Goal: Task Accomplishment & Management: Use online tool/utility

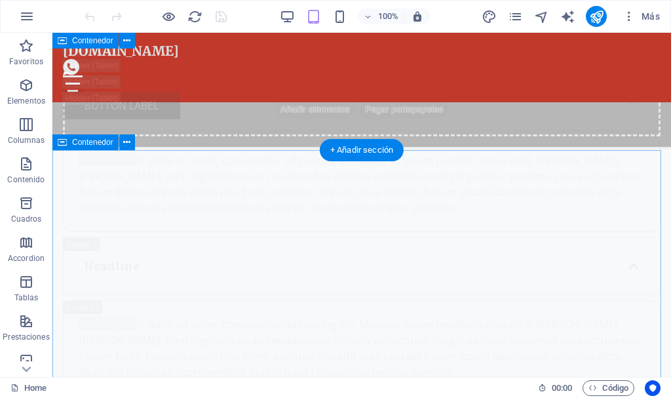
scroll to position [22832, 0]
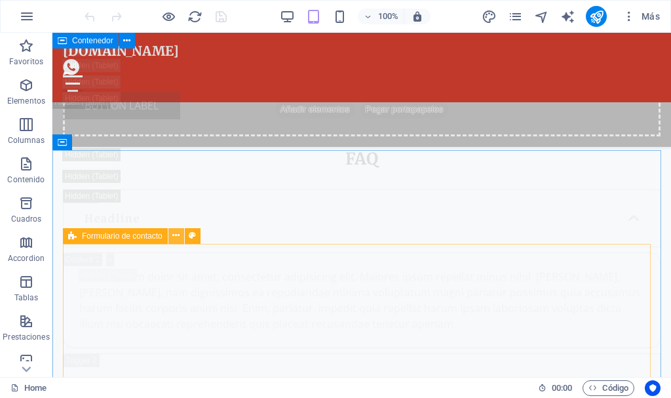
click at [177, 235] on icon at bounding box center [175, 236] width 7 height 14
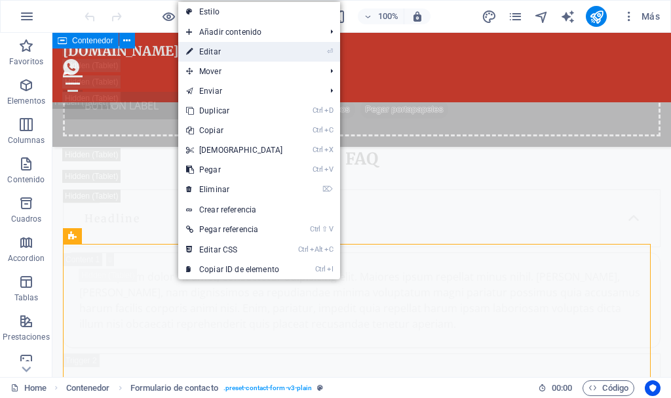
click at [206, 53] on link "⏎ Editar" at bounding box center [234, 52] width 113 height 20
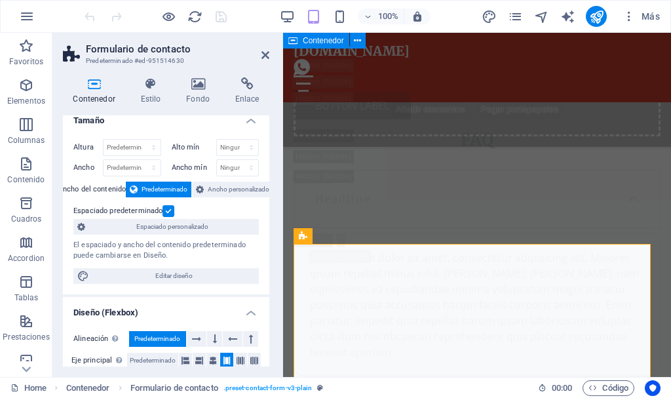
scroll to position [0, 0]
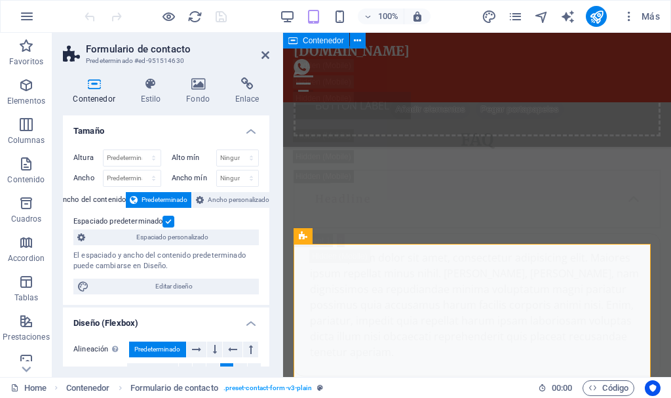
click at [244, 75] on div "Contenedor Estilo Fondo Enlace Tamaño Altura Predeterminado px rem % vh vw Alto…" at bounding box center [166, 222] width 228 height 310
click at [250, 87] on icon at bounding box center [247, 83] width 45 height 13
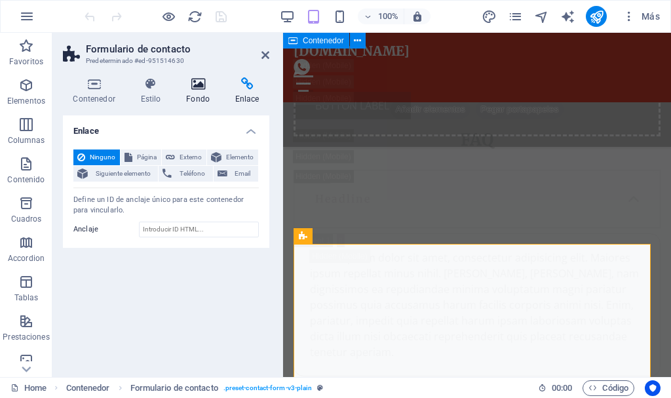
click at [197, 87] on icon at bounding box center [198, 83] width 44 height 13
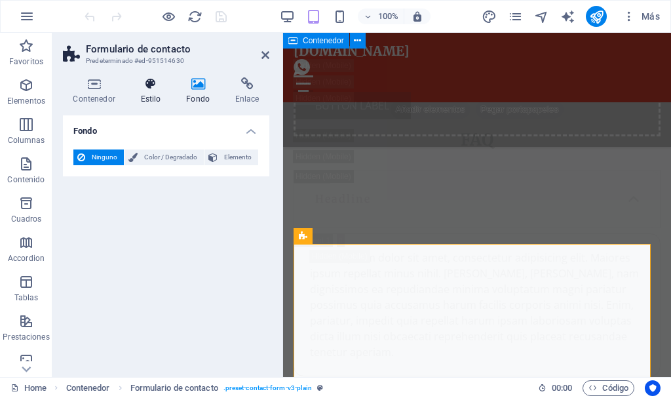
click at [148, 81] on icon at bounding box center [150, 83] width 41 height 13
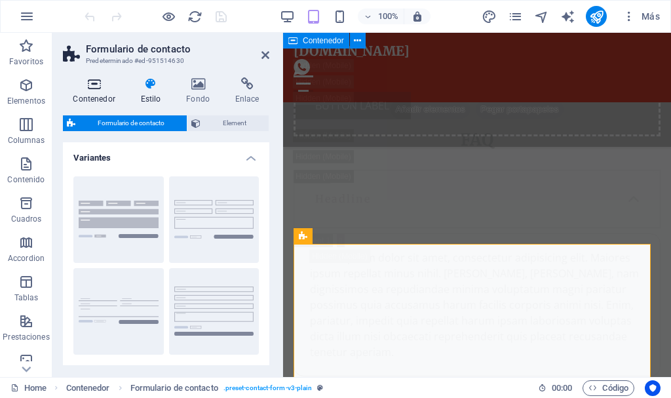
click at [94, 87] on icon at bounding box center [94, 83] width 62 height 13
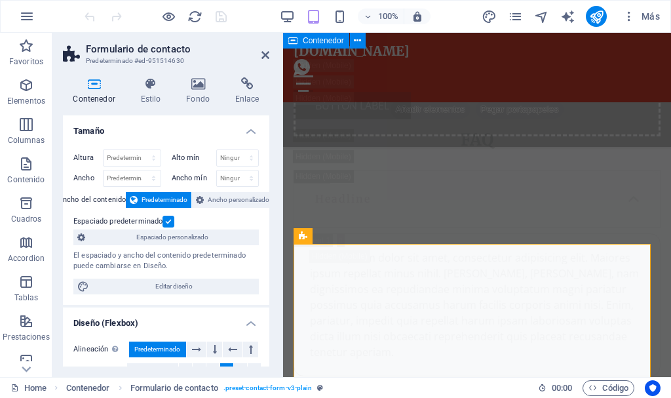
click at [249, 127] on h4 "Tamaño" at bounding box center [166, 127] width 207 height 24
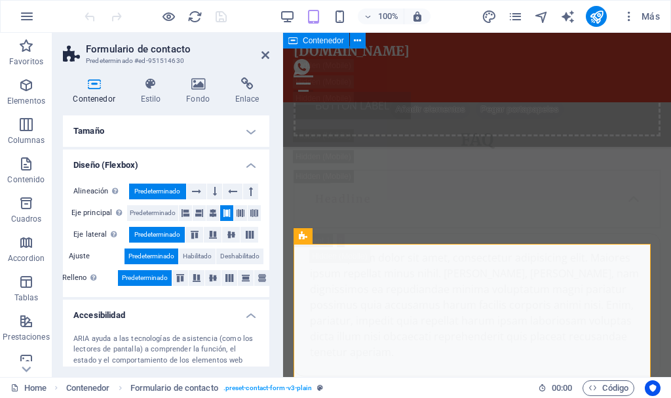
click at [249, 165] on h4 "Diseño (Flexbox)" at bounding box center [166, 161] width 207 height 24
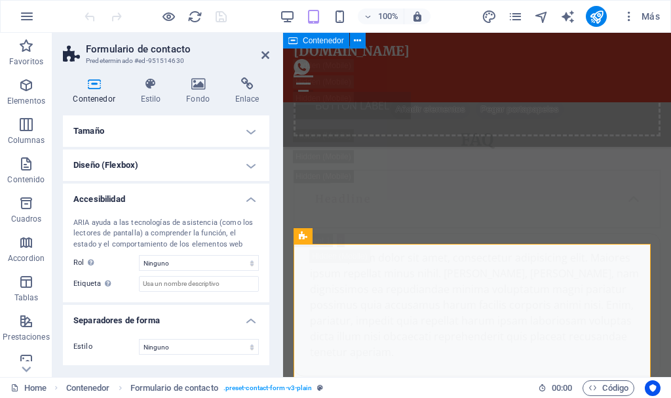
click at [250, 196] on h4 "Accesibilidad" at bounding box center [166, 196] width 207 height 24
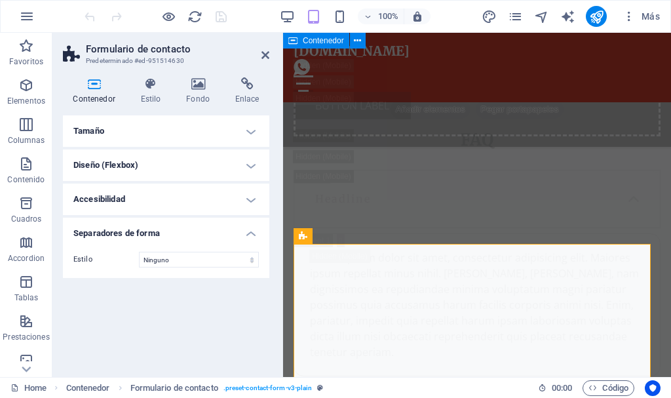
click at [252, 231] on h4 "Separadores de forma" at bounding box center [166, 230] width 207 height 24
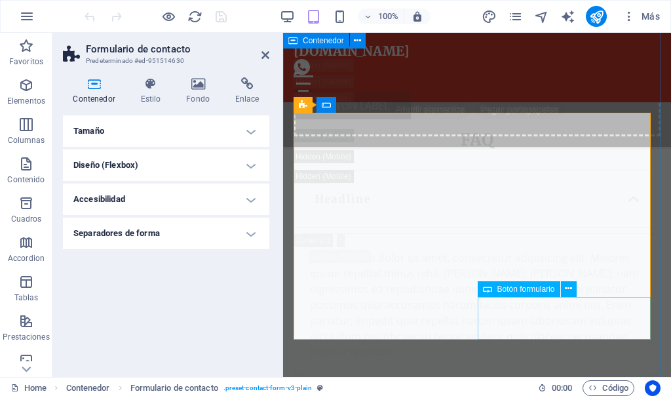
scroll to position [26610, 0]
click at [573, 288] on button at bounding box center [569, 289] width 16 height 16
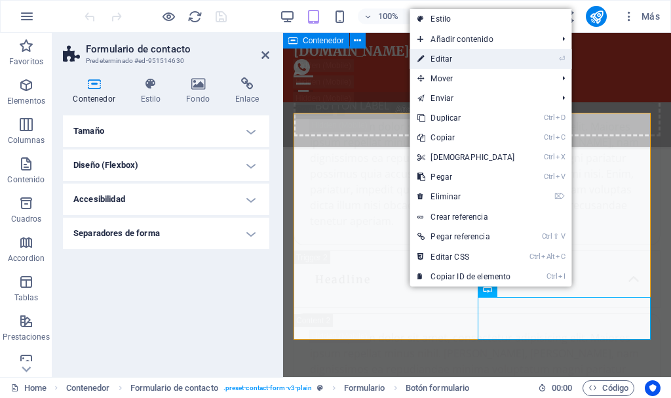
click at [450, 58] on link "⏎ Editar" at bounding box center [466, 59] width 113 height 20
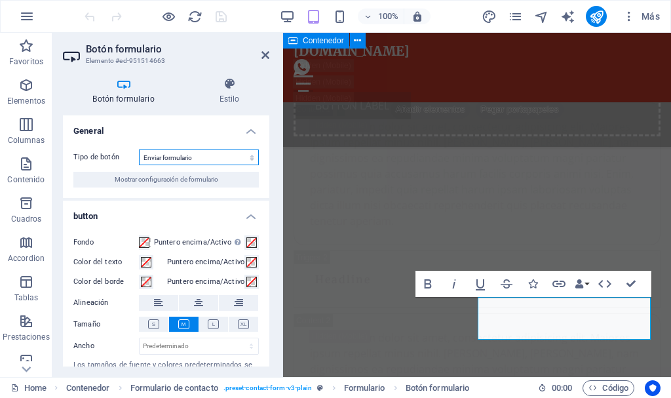
click at [223, 154] on select "Enviar formulario Restablecer formulario Ninguna acción" at bounding box center [199, 157] width 120 height 16
click at [139, 149] on select "Enviar formulario Restablecer formulario Ninguna acción" at bounding box center [199, 157] width 120 height 16
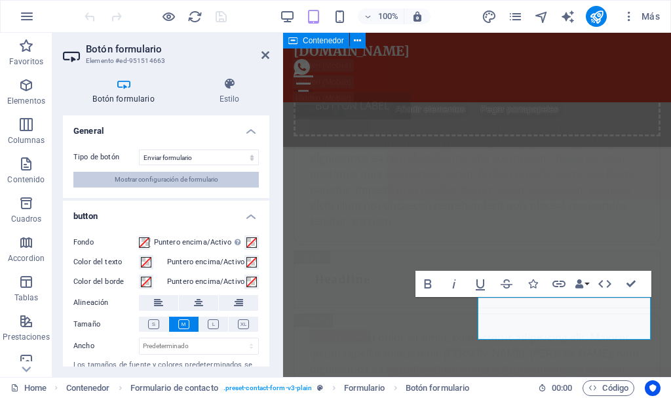
click at [216, 174] on span "Mostrar configuración de formulario" at bounding box center [167, 180] width 104 height 16
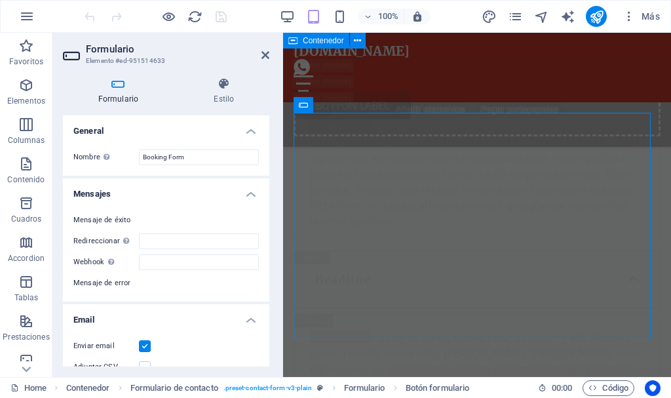
click at [211, 179] on h4 "Mensajes" at bounding box center [166, 190] width 207 height 24
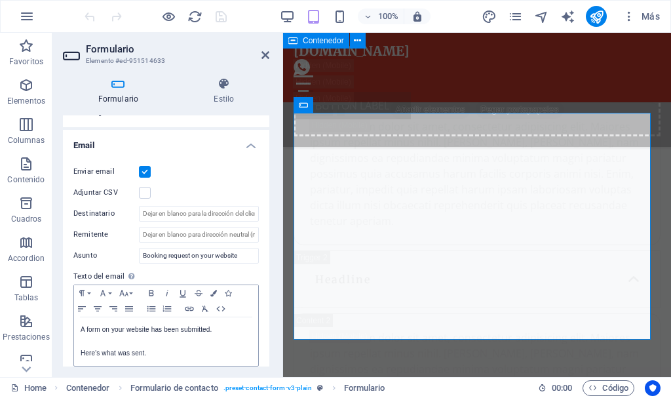
scroll to position [47, 0]
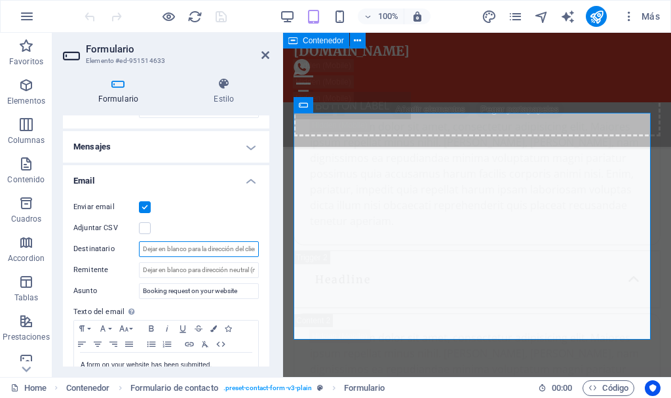
click at [184, 248] on input "Destinatario" at bounding box center [199, 249] width 120 height 16
type input "[EMAIL_ADDRESS][DOMAIN_NAME]"
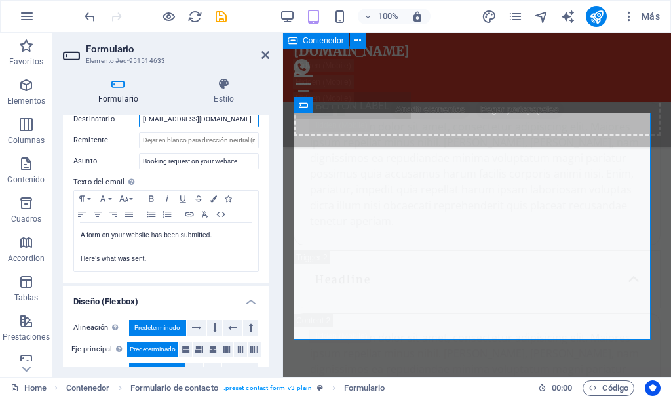
scroll to position [178, 0]
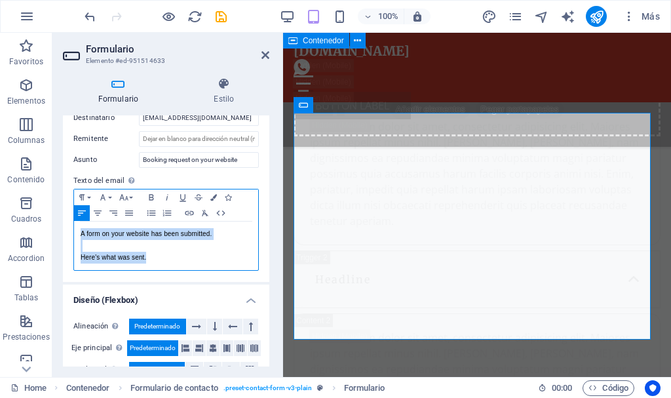
drag, startPoint x: 79, startPoint y: 231, endPoint x: 149, endPoint y: 258, distance: 75.5
click at [149, 258] on div "A form on your website has been submitted. Here's what was sent." at bounding box center [166, 246] width 184 height 49
copy div "A form on your website has been submitted. Here's what was sent."
drag, startPoint x: 169, startPoint y: 256, endPoint x: 58, endPoint y: 229, distance: 114.8
click at [58, 229] on div "Formulario Estilo General Nombre Define un nombre para el formulario. Booking F…" at bounding box center [166, 222] width 228 height 310
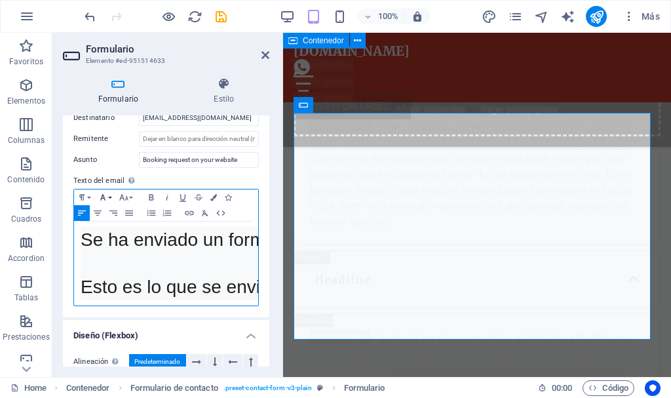
click at [108, 196] on icon "button" at bounding box center [103, 197] width 16 height 10
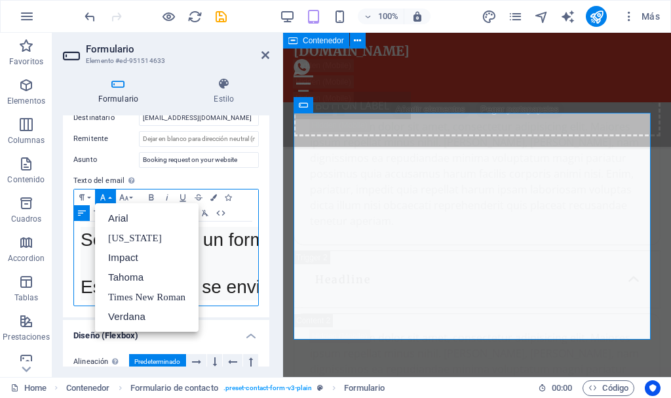
click at [108, 196] on icon "button" at bounding box center [103, 197] width 16 height 10
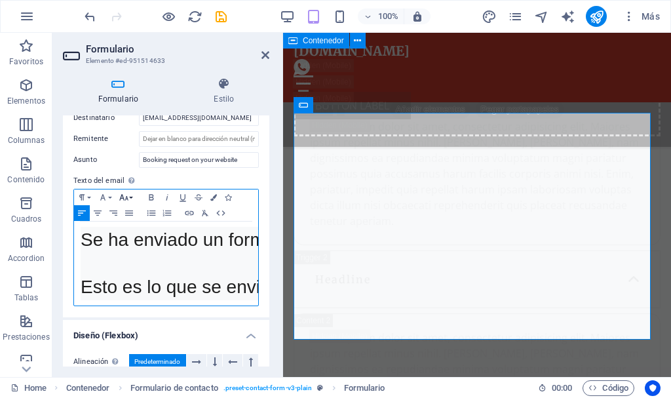
click at [131, 195] on icon "button" at bounding box center [124, 197] width 16 height 10
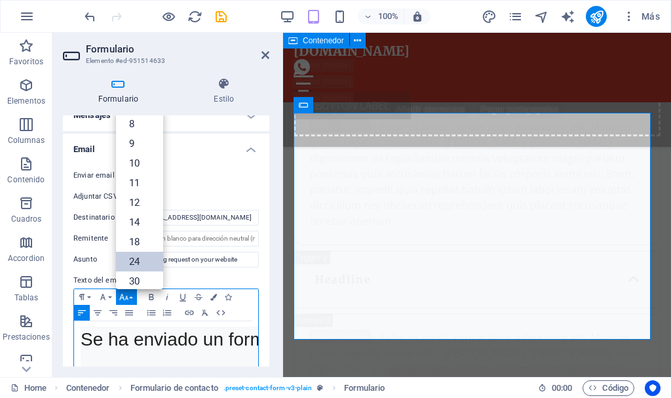
scroll to position [0, 0]
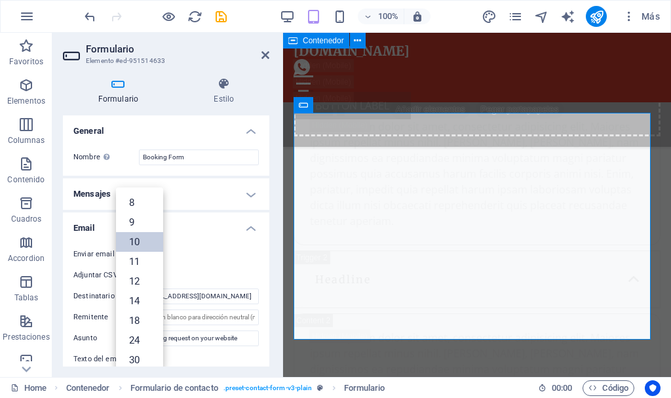
click at [140, 245] on link "10" at bounding box center [139, 242] width 47 height 20
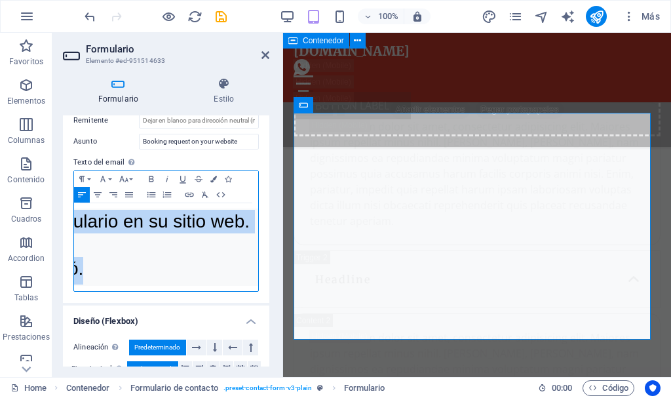
scroll to position [0, 231]
drag, startPoint x: 81, startPoint y: 218, endPoint x: 275, endPoint y: 284, distance: 204.9
click at [275, 284] on div "Formulario Estilo General Nombre Define un nombre para el formulario. Booking F…" at bounding box center [166, 222] width 228 height 310
click at [129, 180] on icon "button" at bounding box center [124, 179] width 16 height 10
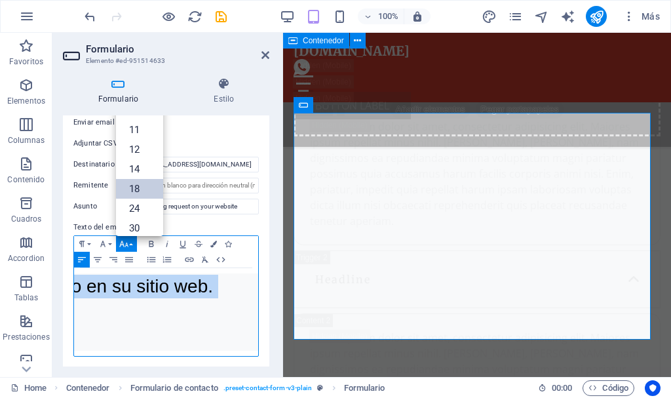
scroll to position [131, 0]
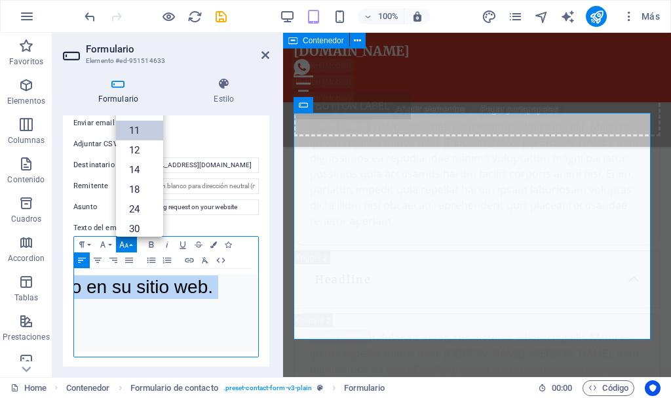
click at [138, 132] on link "11" at bounding box center [139, 131] width 47 height 20
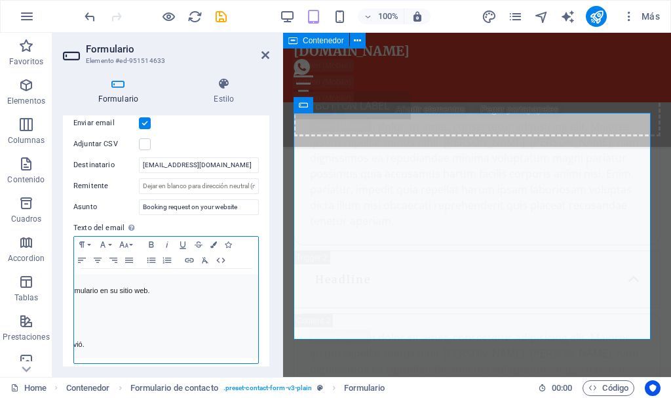
scroll to position [0, 0]
click at [174, 314] on pre "Se ha enviado un formulario en su sitio web. Esto es lo que se envió. ​" at bounding box center [284, 316] width 407 height 84
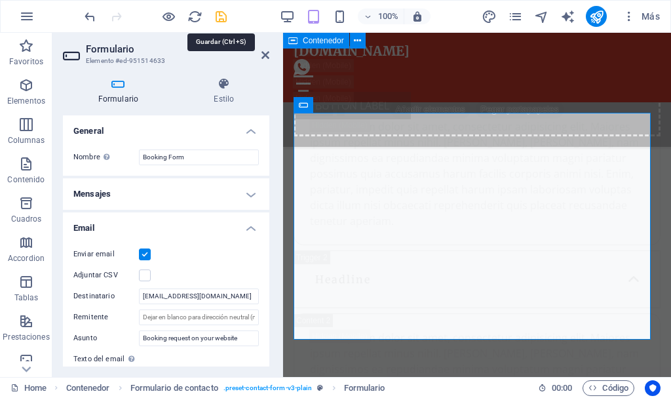
click at [215, 18] on icon "save" at bounding box center [221, 16] width 15 height 15
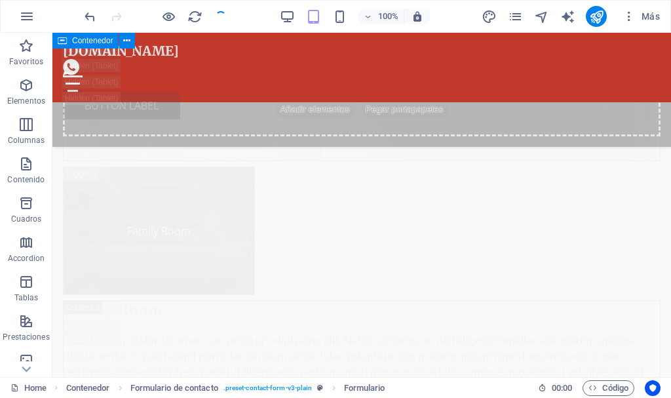
checkbox input "false"
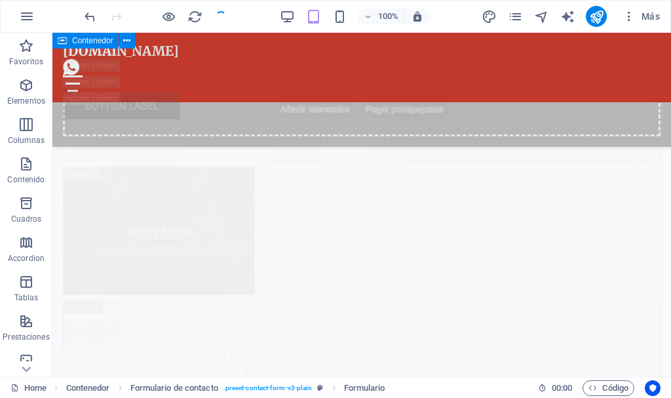
checkbox input "false"
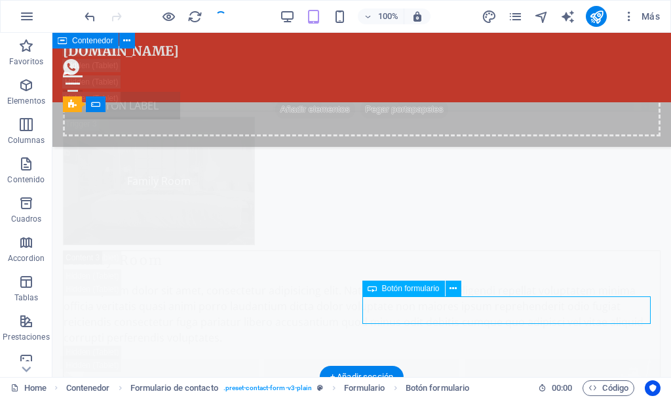
scroll to position [23014, 0]
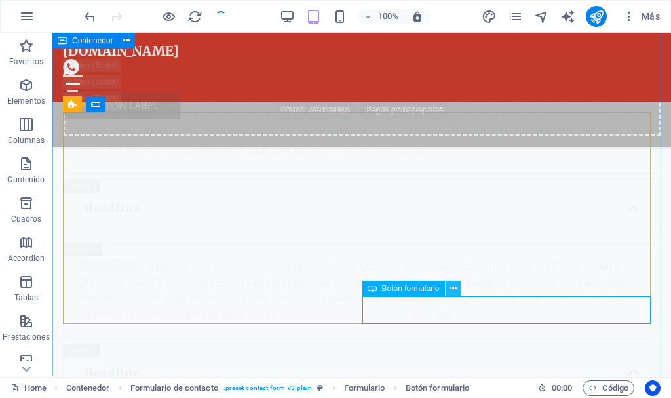
click at [451, 283] on icon at bounding box center [453, 289] width 7 height 14
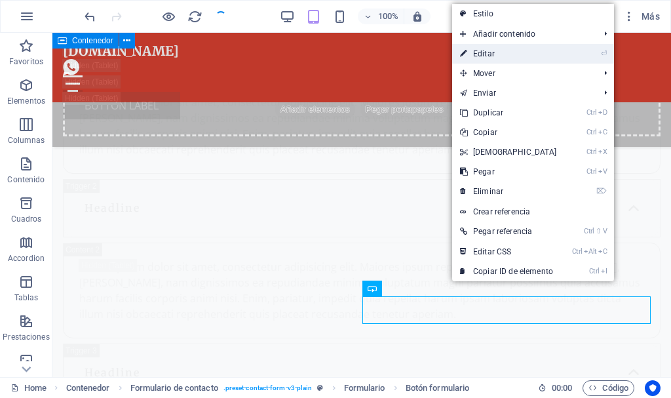
click at [485, 57] on link "⏎ Editar" at bounding box center [508, 54] width 113 height 20
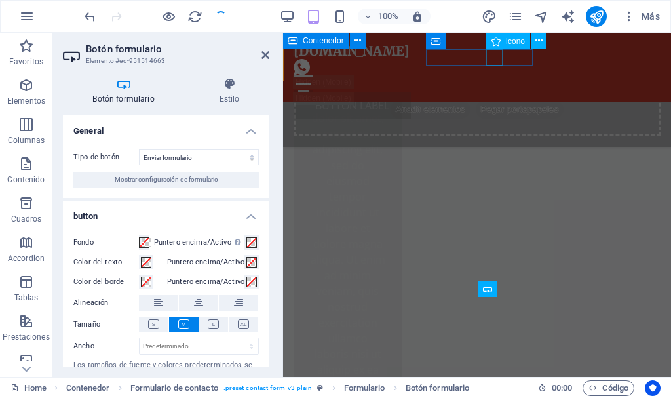
click at [498, 59] on figure at bounding box center [472, 67] width 357 height 16
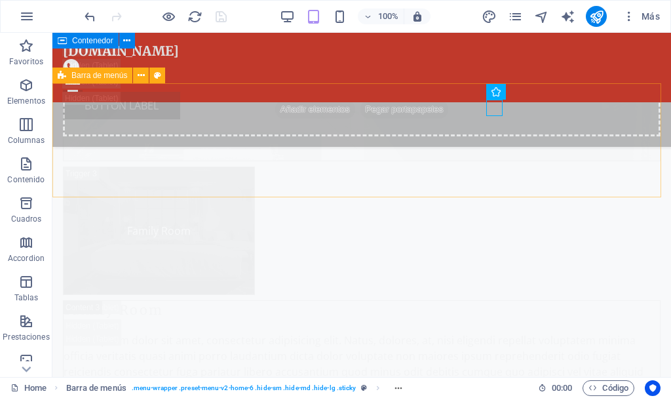
scroll to position [23061, 0]
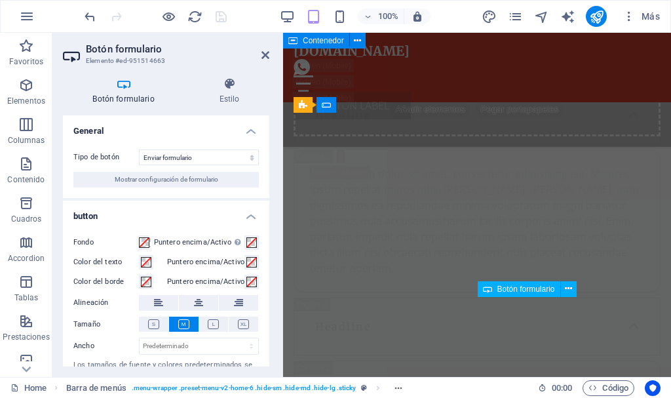
scroll to position [26610, 0]
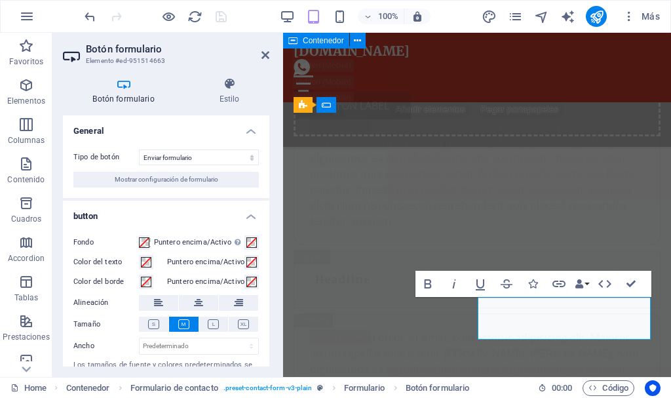
type button "Submit"
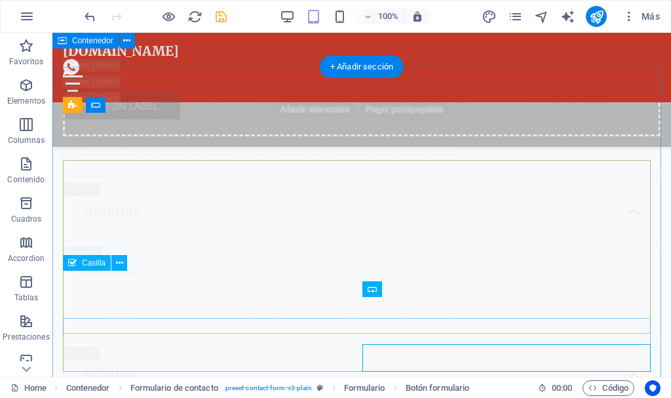
scroll to position [22963, 0]
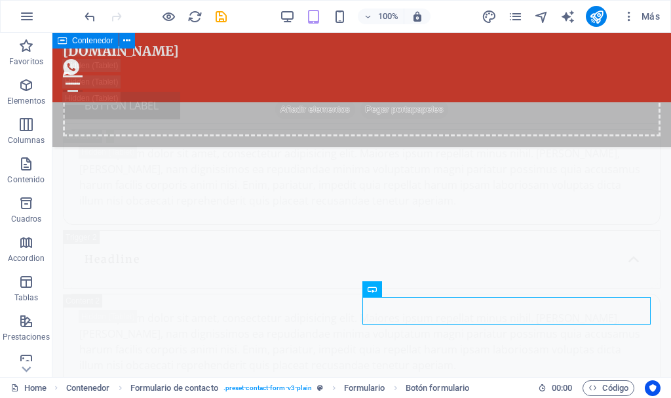
click at [218, 18] on icon "save" at bounding box center [221, 16] width 15 height 15
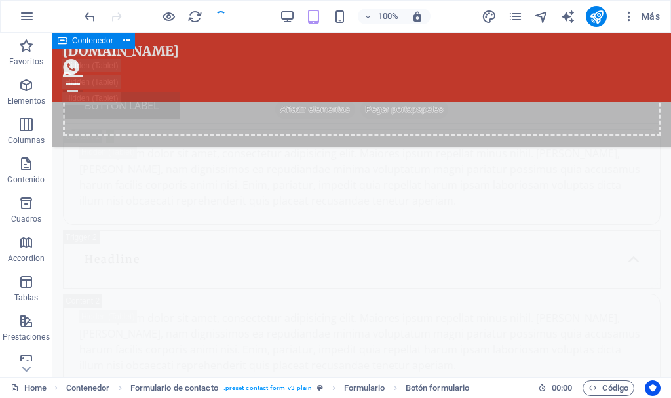
checkbox input "false"
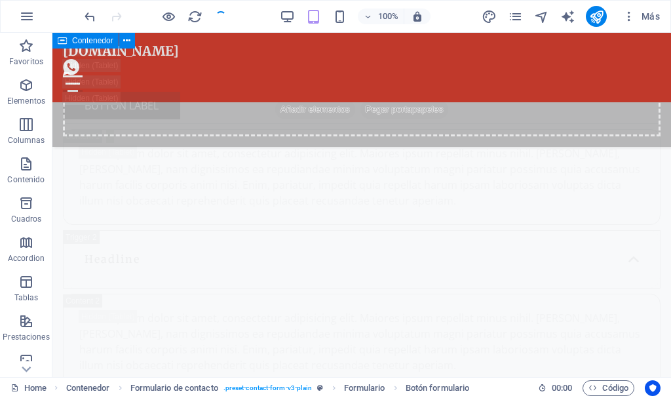
checkbox input "false"
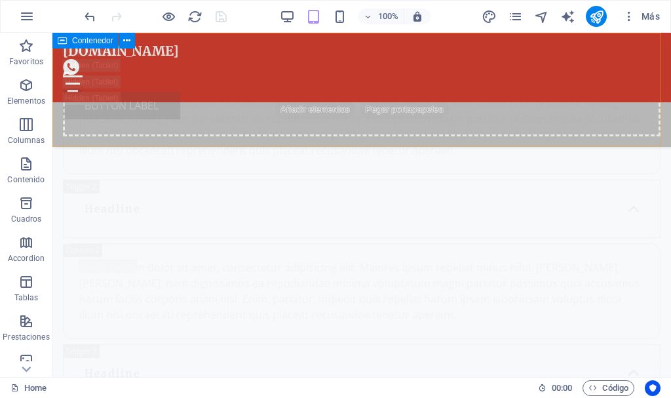
click at [274, 82] on div "Suelta el contenido aquí o Añadir elementos Pegar portapapeles" at bounding box center [362, 89] width 598 height 93
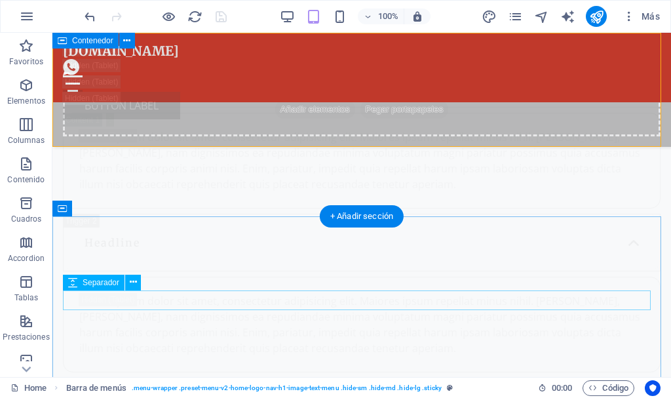
scroll to position [22766, 0]
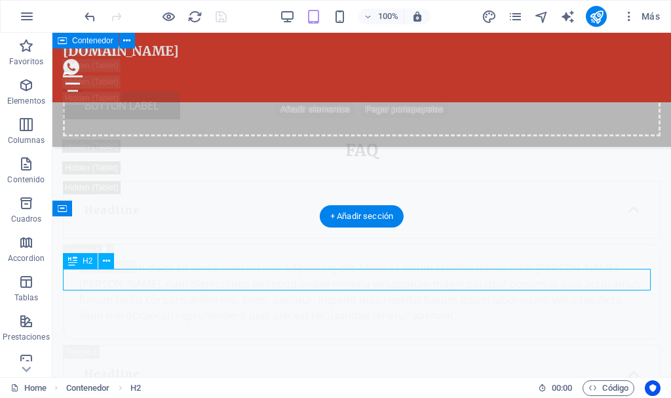
drag, startPoint x: 329, startPoint y: 283, endPoint x: 330, endPoint y: 313, distance: 30.2
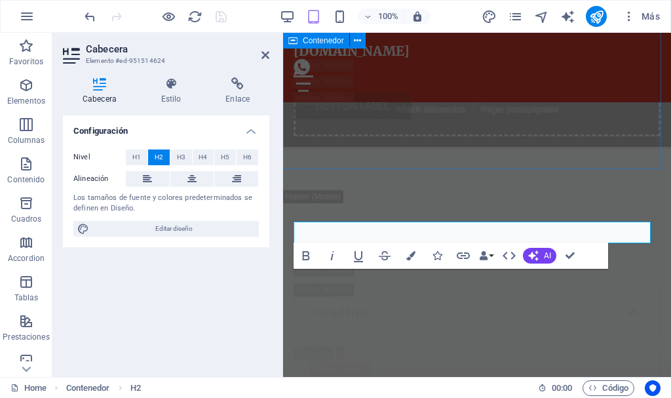
scroll to position [26413, 0]
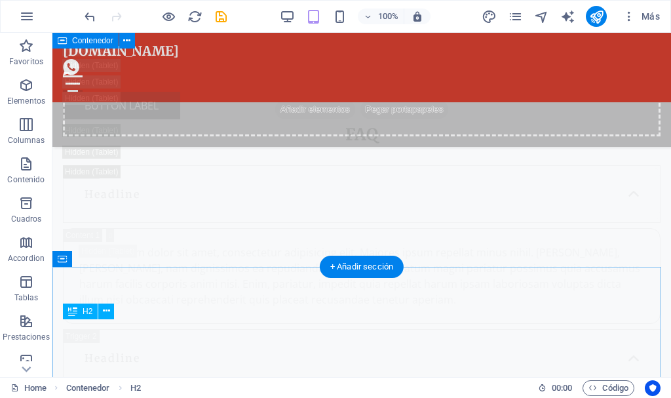
scroll to position [22766, 0]
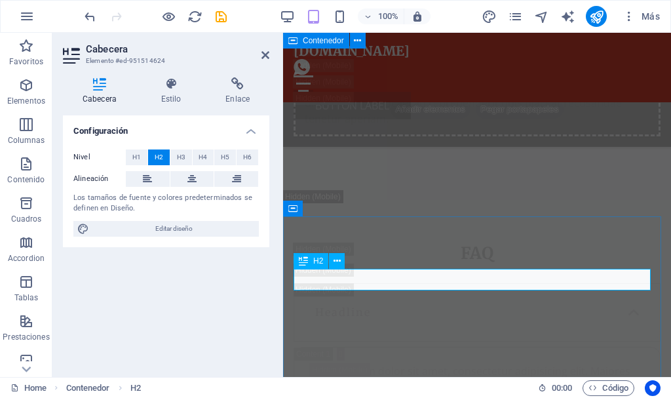
scroll to position [26413, 0]
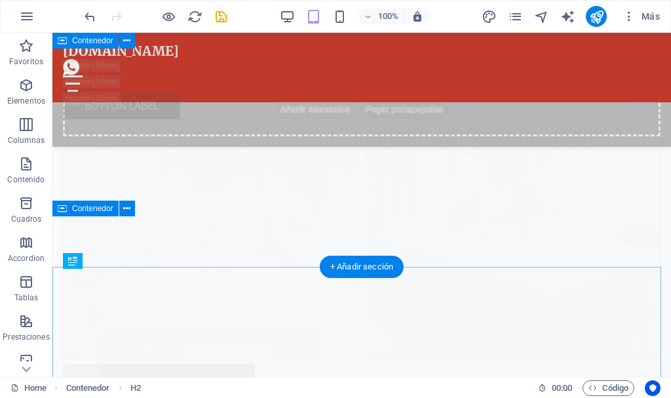
scroll to position [22864, 0]
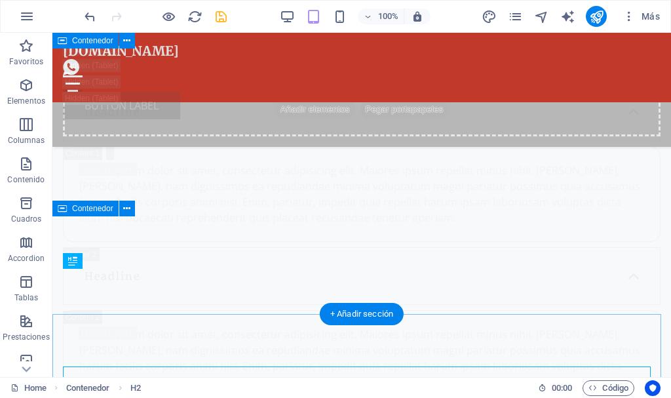
click at [222, 14] on icon "save" at bounding box center [221, 16] width 15 height 15
checkbox input "false"
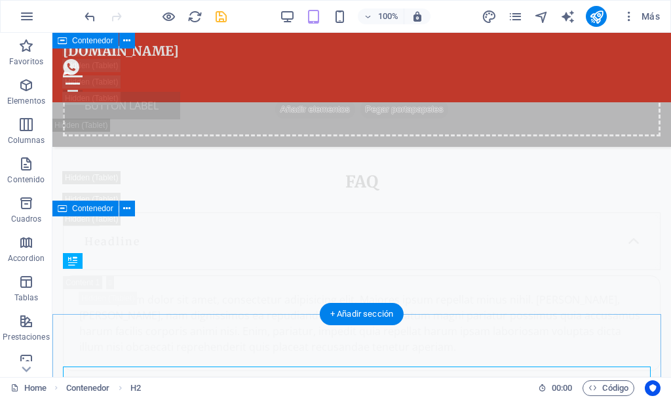
checkbox input "false"
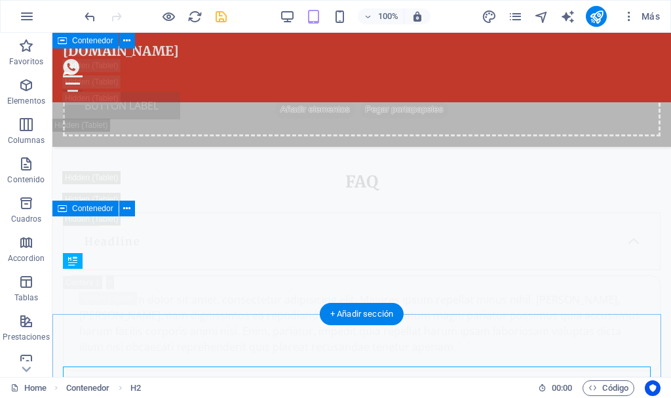
checkbox input "false"
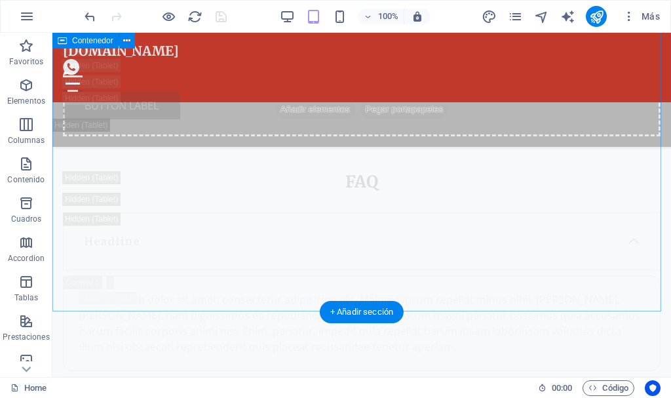
scroll to position [23079, 0]
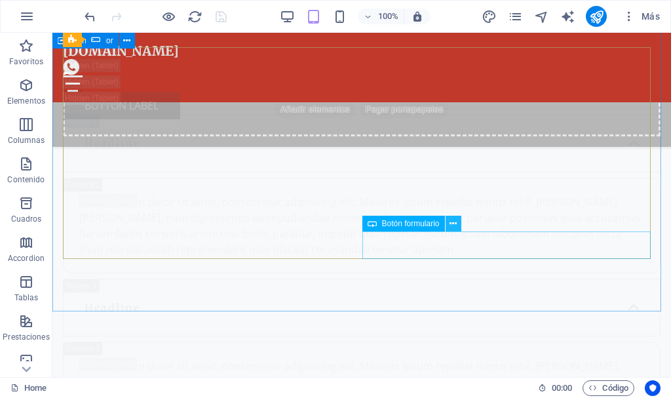
click at [455, 223] on icon at bounding box center [453, 224] width 7 height 14
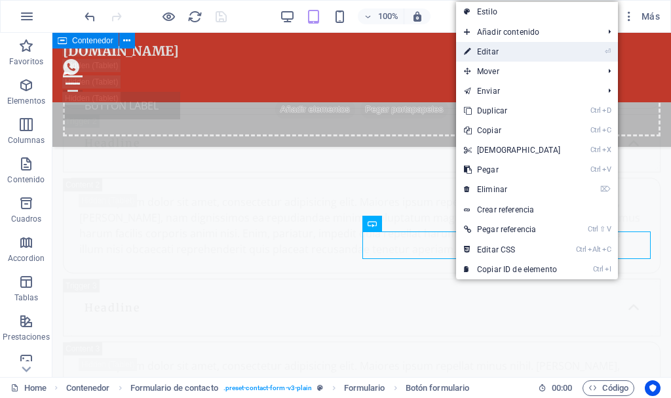
drag, startPoint x: 514, startPoint y: 43, endPoint x: 201, endPoint y: 18, distance: 314.4
click at [514, 43] on link "⏎ Editar" at bounding box center [512, 52] width 113 height 20
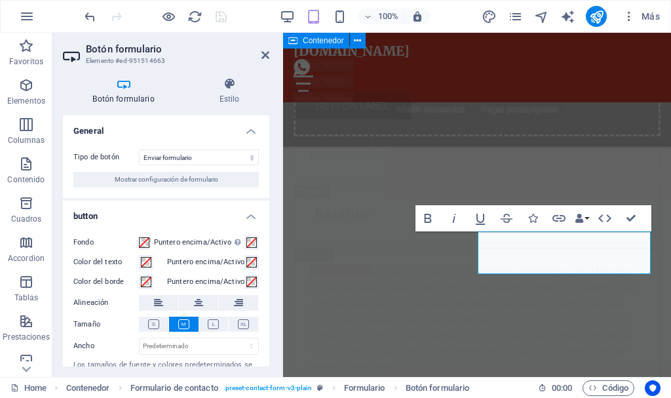
scroll to position [48, 0]
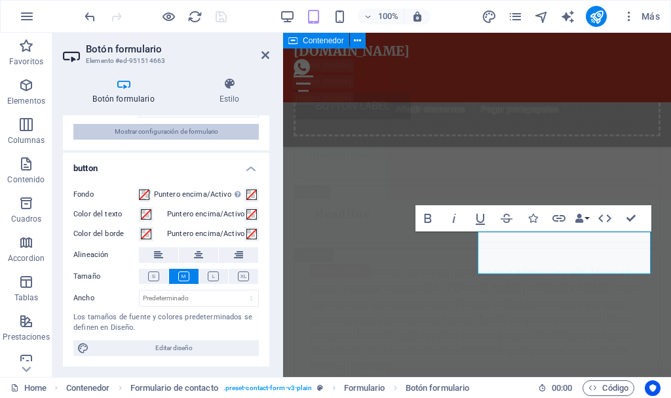
click at [193, 130] on span "Mostrar configuración de formulario" at bounding box center [167, 132] width 104 height 16
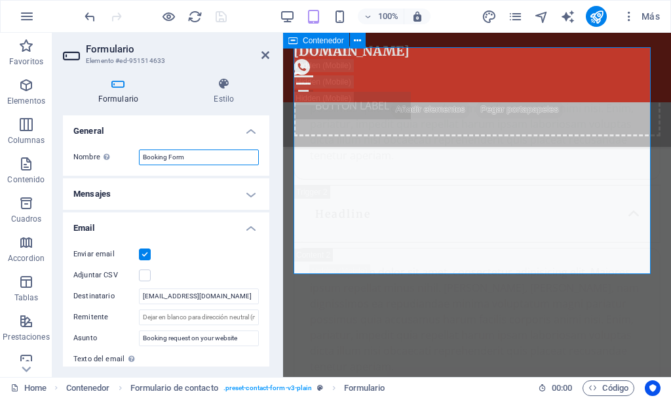
click at [202, 156] on input "Booking Form" at bounding box center [199, 157] width 120 height 16
type input "B"
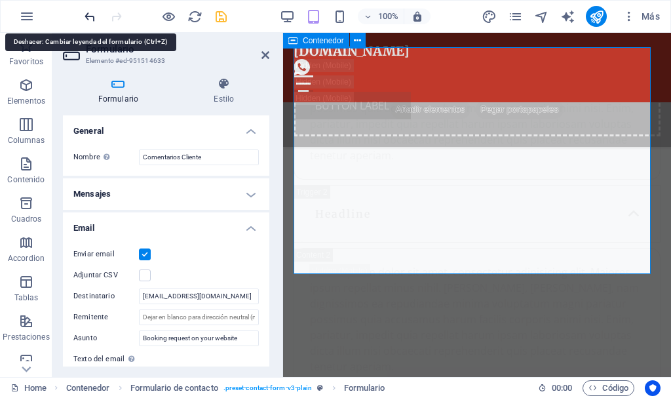
click at [90, 20] on icon "undo" at bounding box center [90, 16] width 15 height 15
type input "Comentarios Cl"
click at [90, 18] on icon "undo" at bounding box center [90, 16] width 15 height 15
type input "Booking Form"
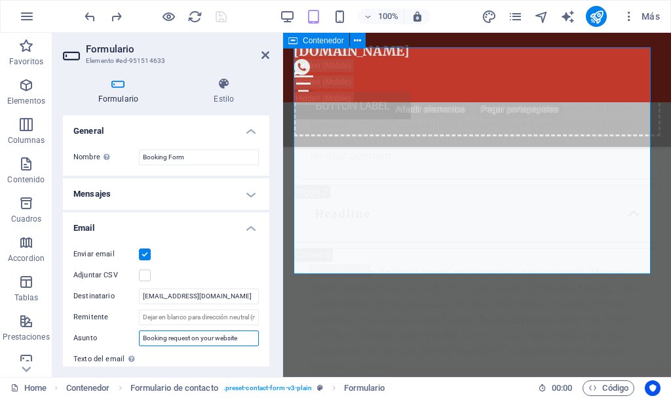
drag, startPoint x: 241, startPoint y: 337, endPoint x: 58, endPoint y: 327, distance: 183.9
click at [58, 327] on div "Formulario Estilo General Nombre Define un nombre para el formulario. Booking F…" at bounding box center [166, 222] width 228 height 310
type input "Comentarios Cliente"
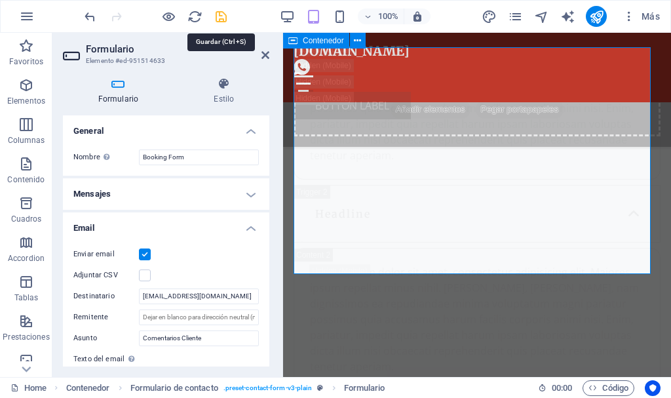
click at [226, 14] on icon "save" at bounding box center [221, 16] width 15 height 15
click at [219, 17] on div at bounding box center [155, 16] width 147 height 21
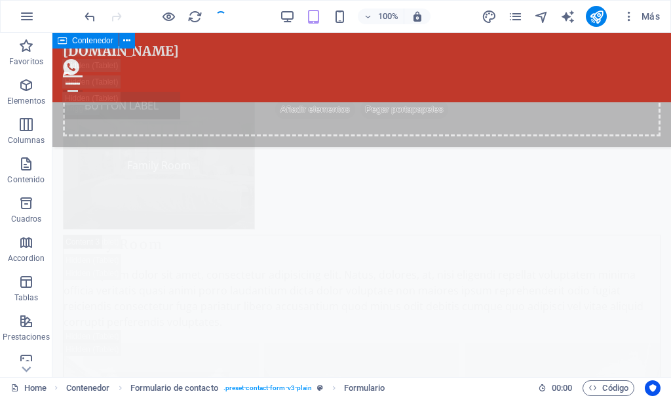
checkbox input "false"
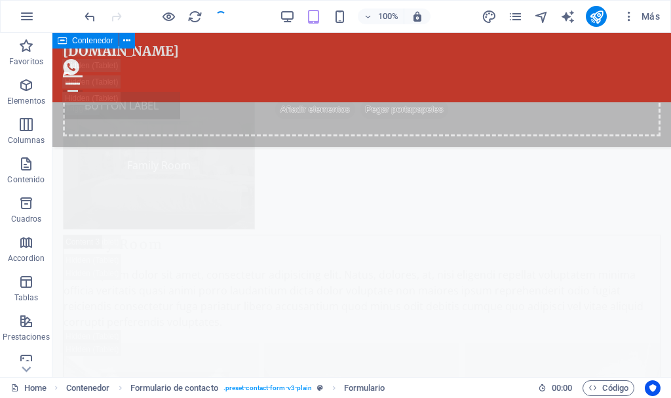
checkbox input "false"
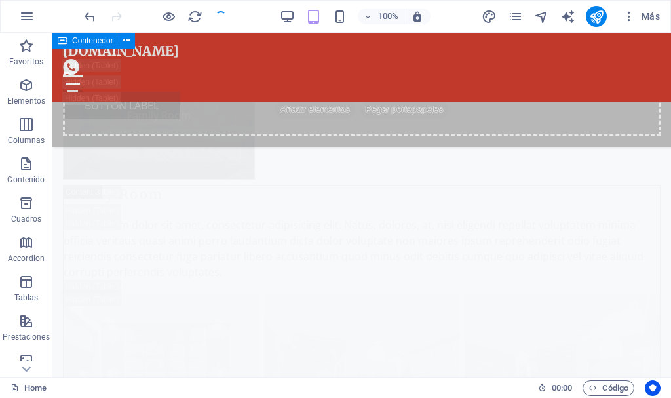
scroll to position [23079, 0]
